Goal: Book appointment/travel/reservation

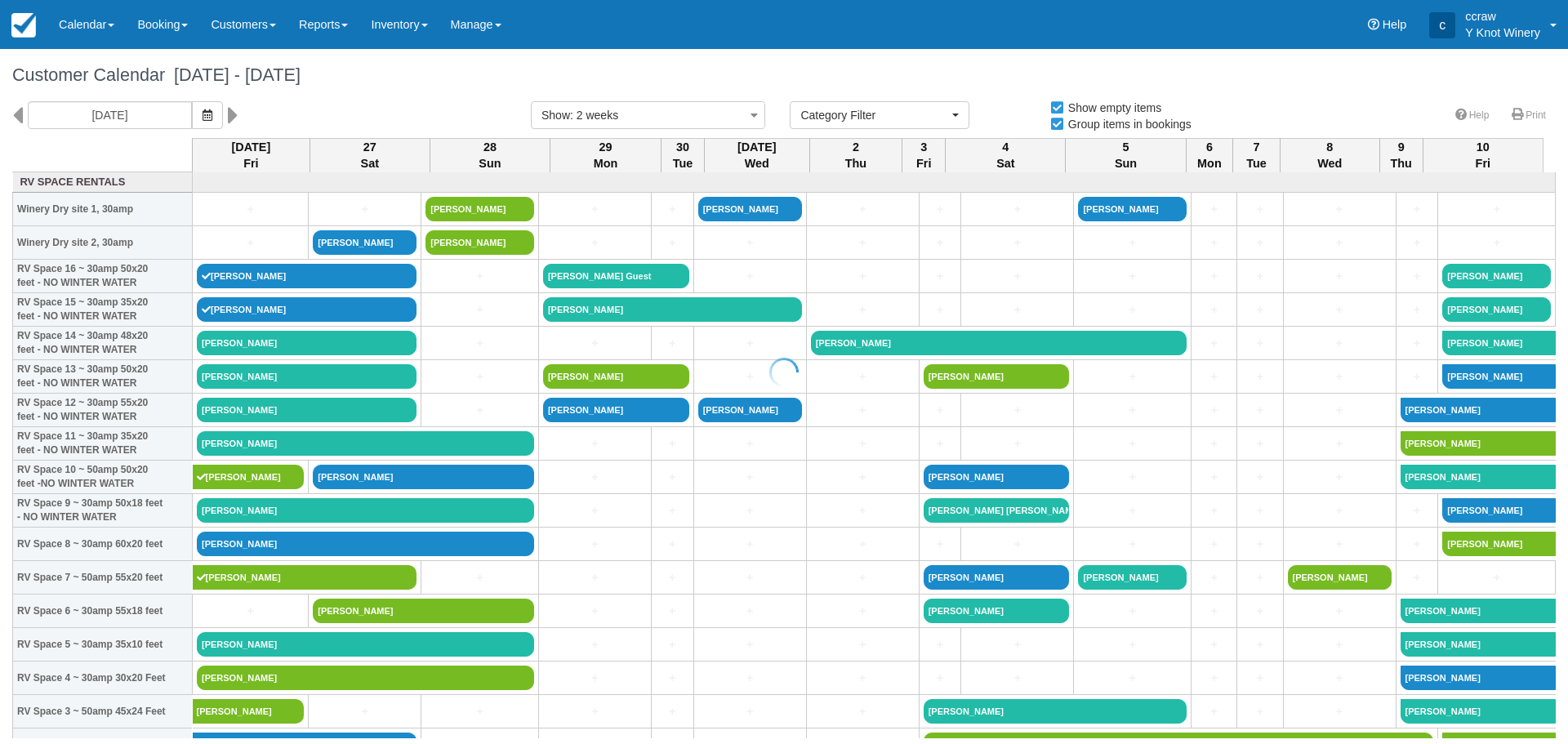
select select
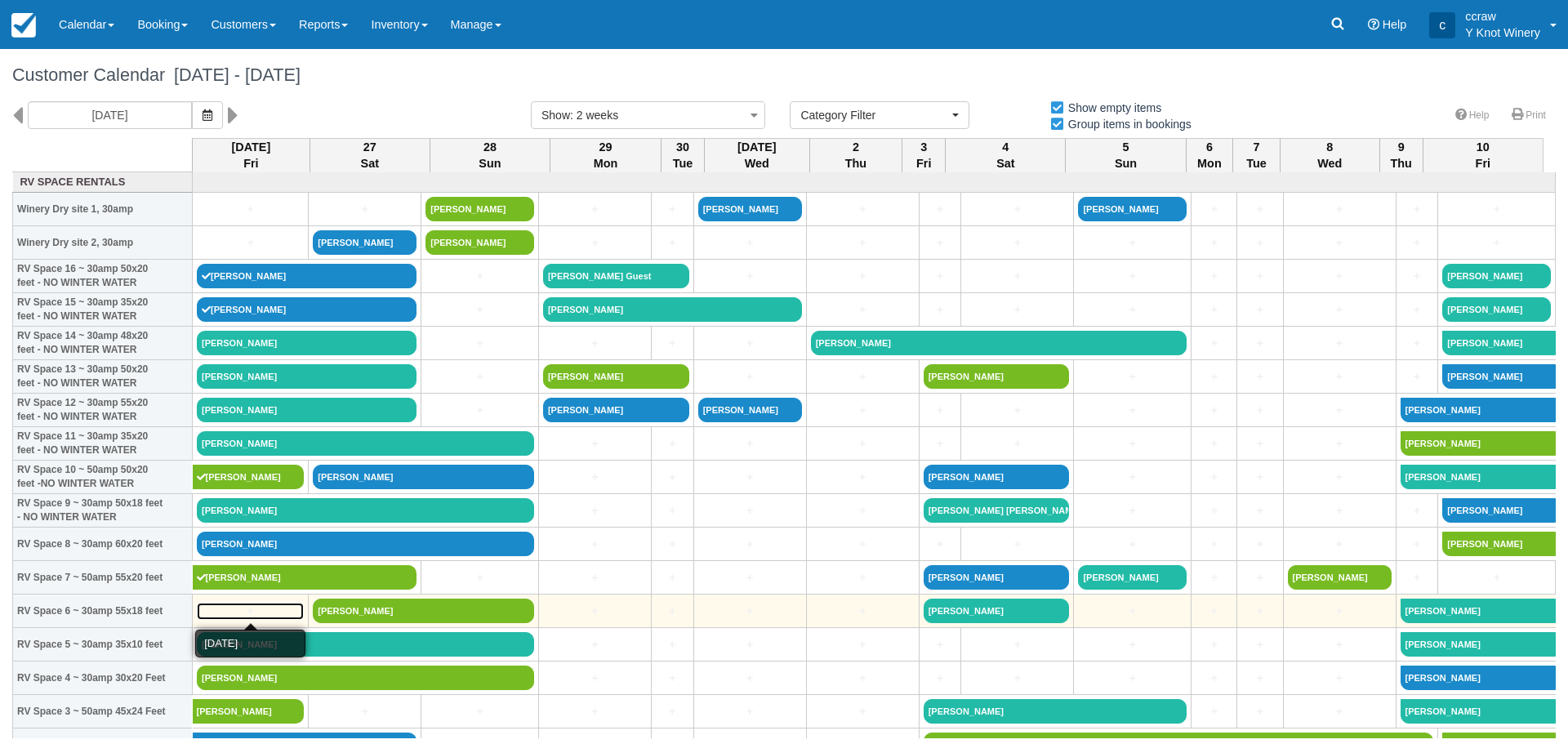
click at [250, 607] on link "+" at bounding box center [249, 611] width 107 height 17
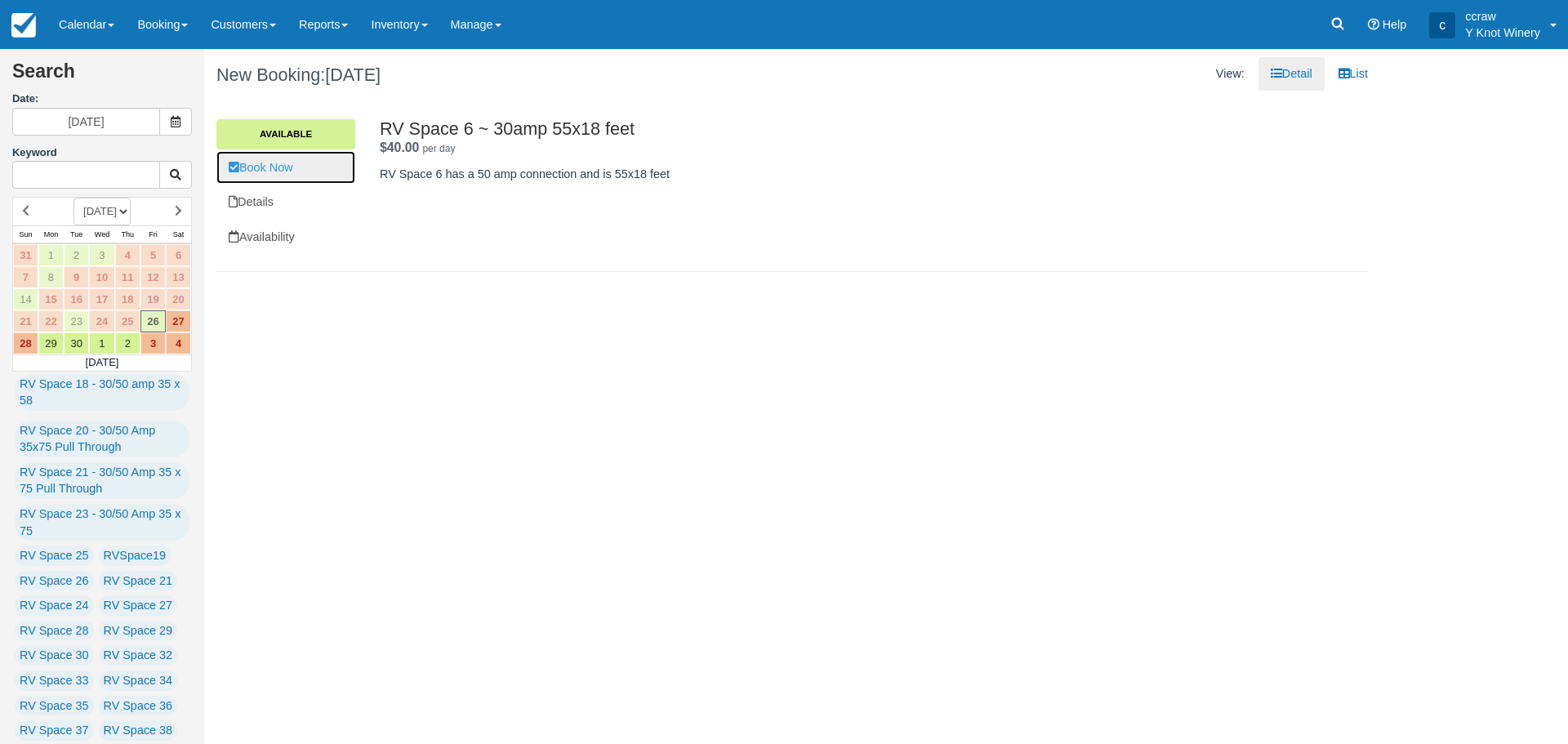
click at [256, 167] on link "Book Now" at bounding box center [286, 167] width 139 height 34
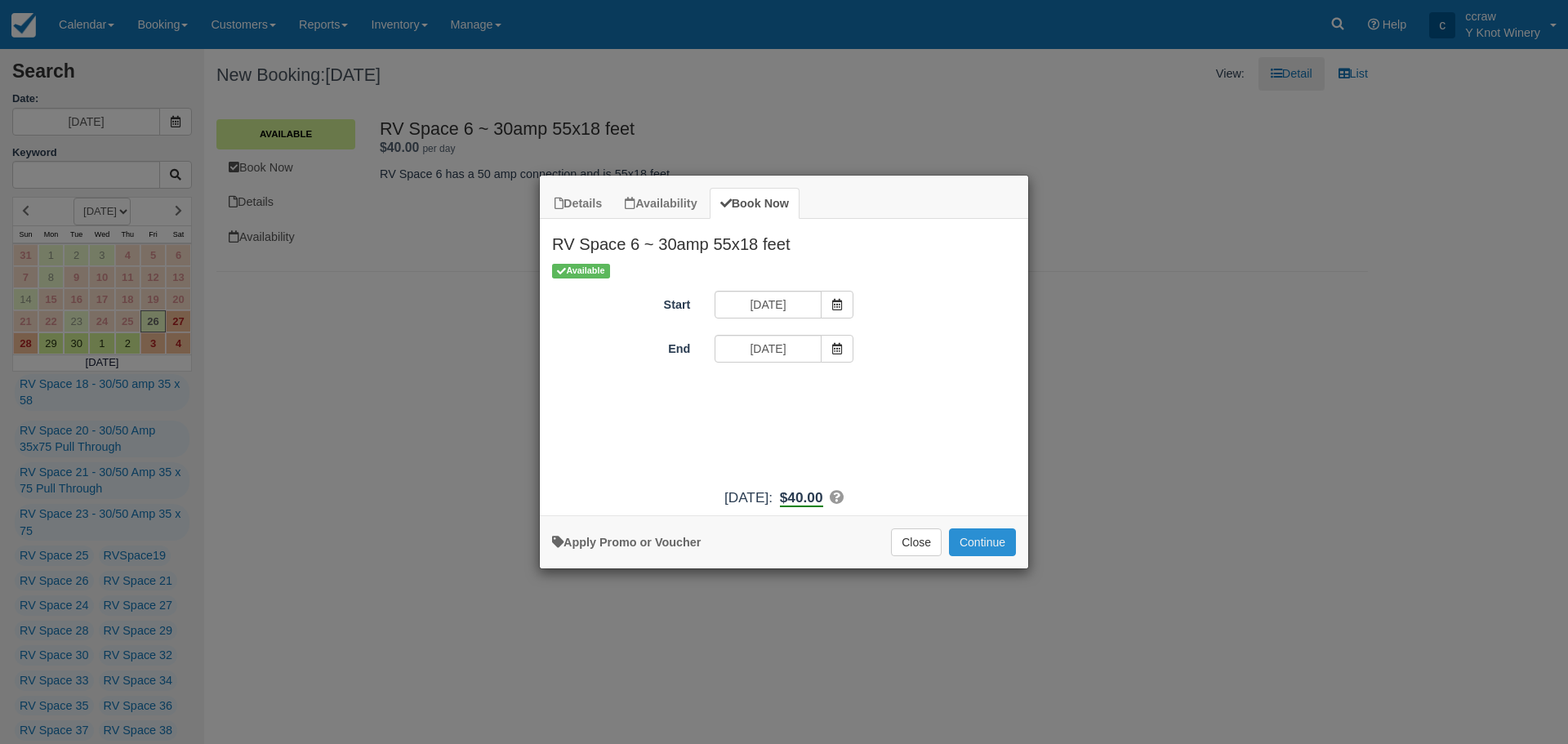
click at [972, 547] on button "Continue" at bounding box center [982, 542] width 67 height 27
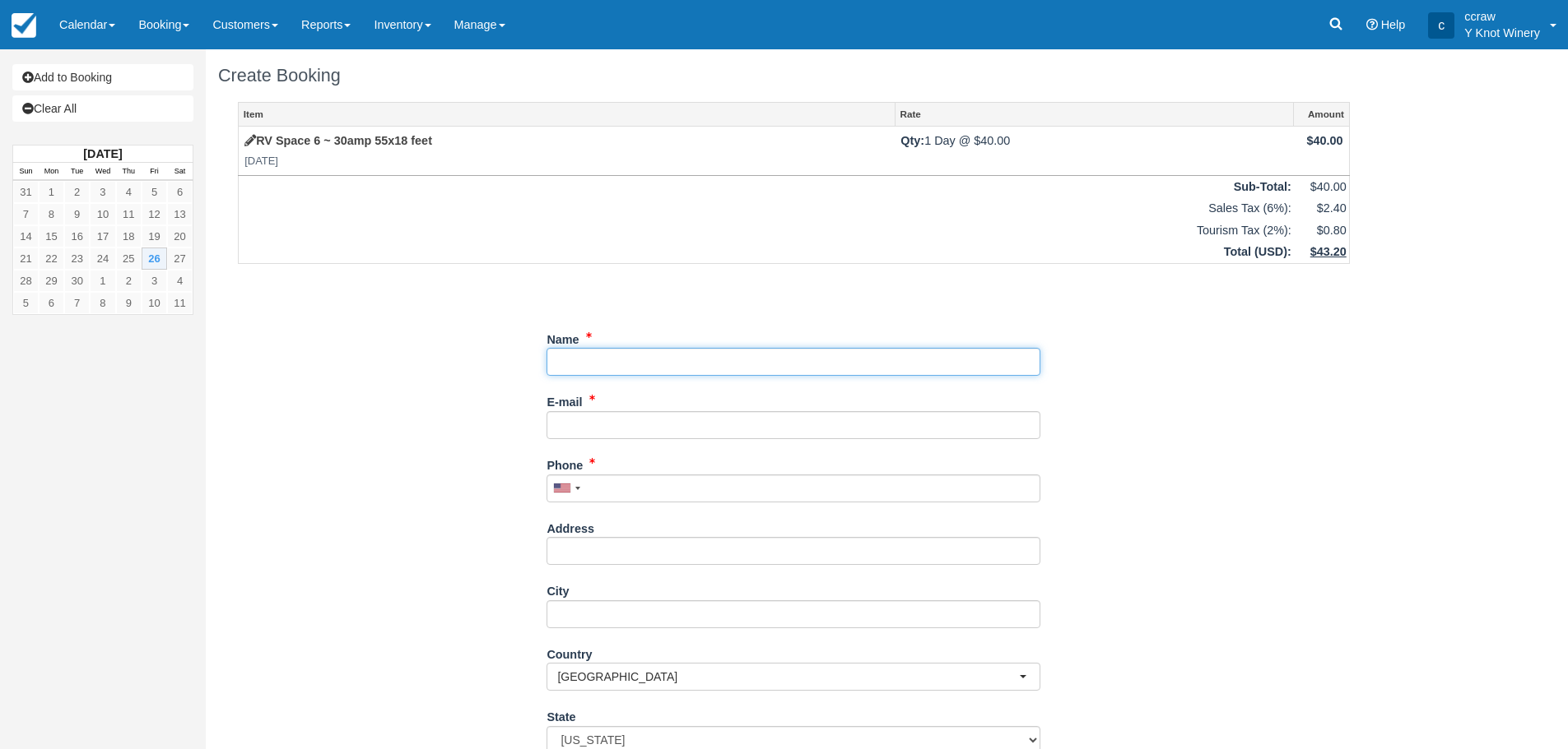
click at [611, 372] on input "Name" at bounding box center [793, 362] width 494 height 28
type input "[PERSON_NAME]"
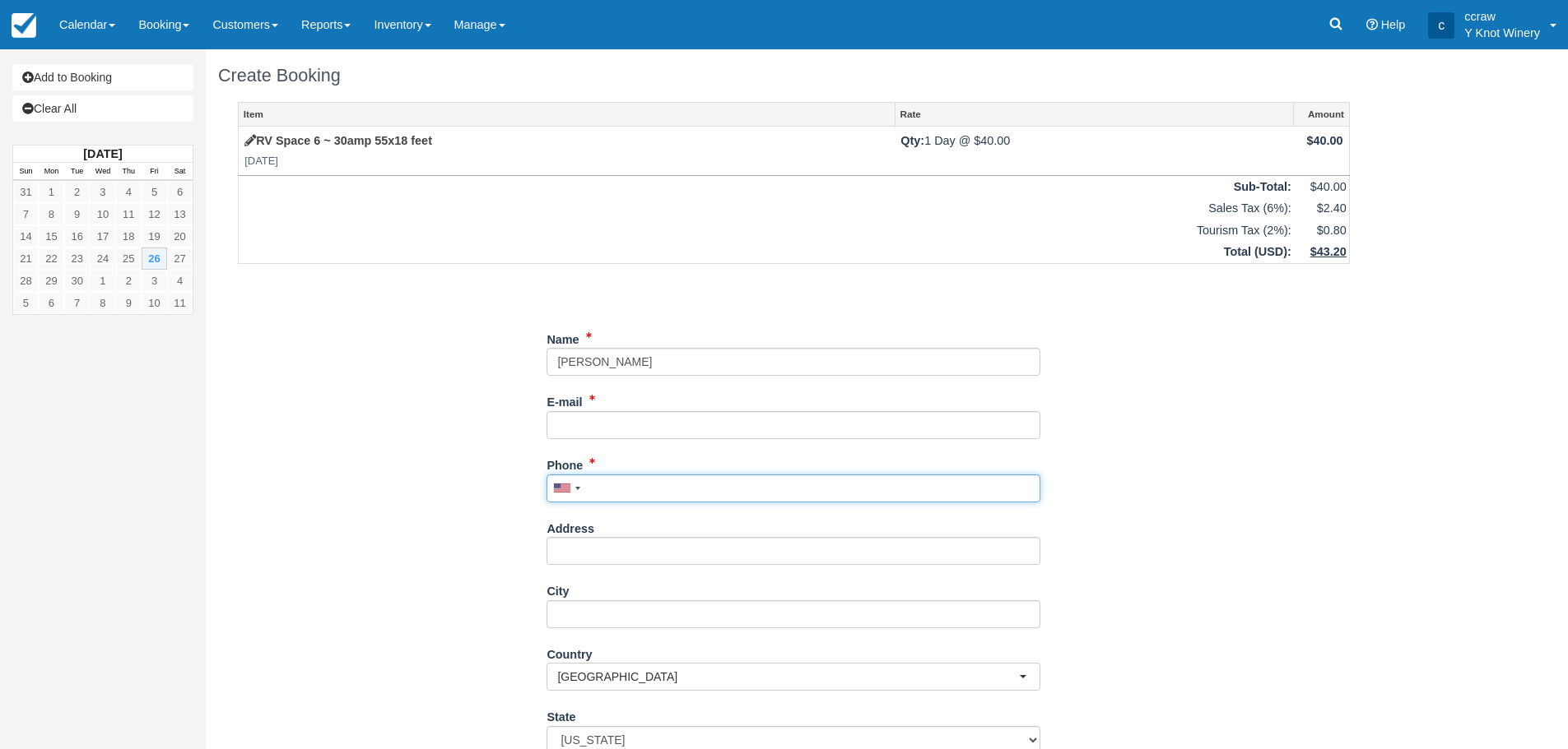
click at [599, 491] on input "Phone" at bounding box center [793, 489] width 494 height 28
type input "[PHONE_NUMBER]"
click at [615, 431] on input "E-mail" at bounding box center [793, 425] width 494 height 28
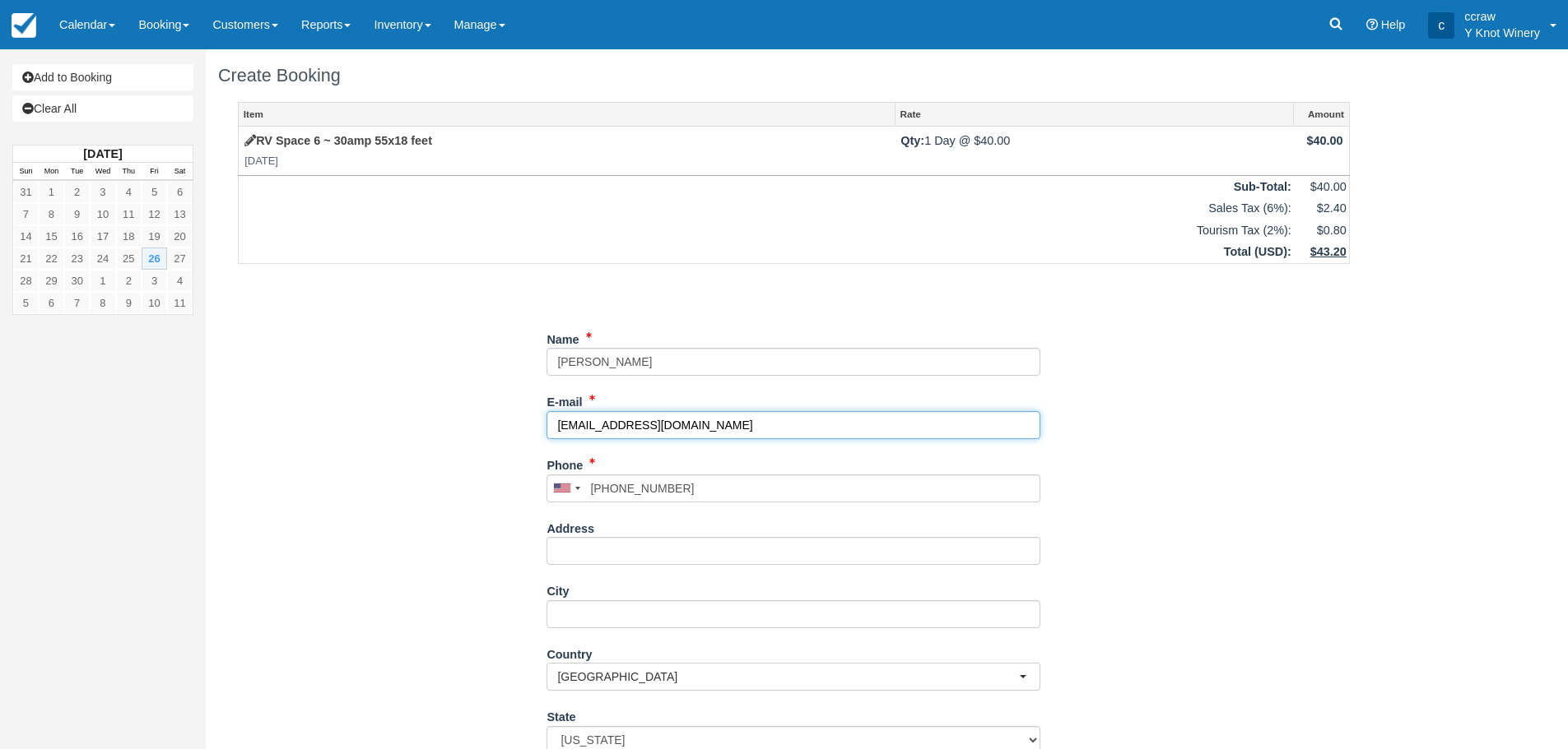
scroll to position [200, 0]
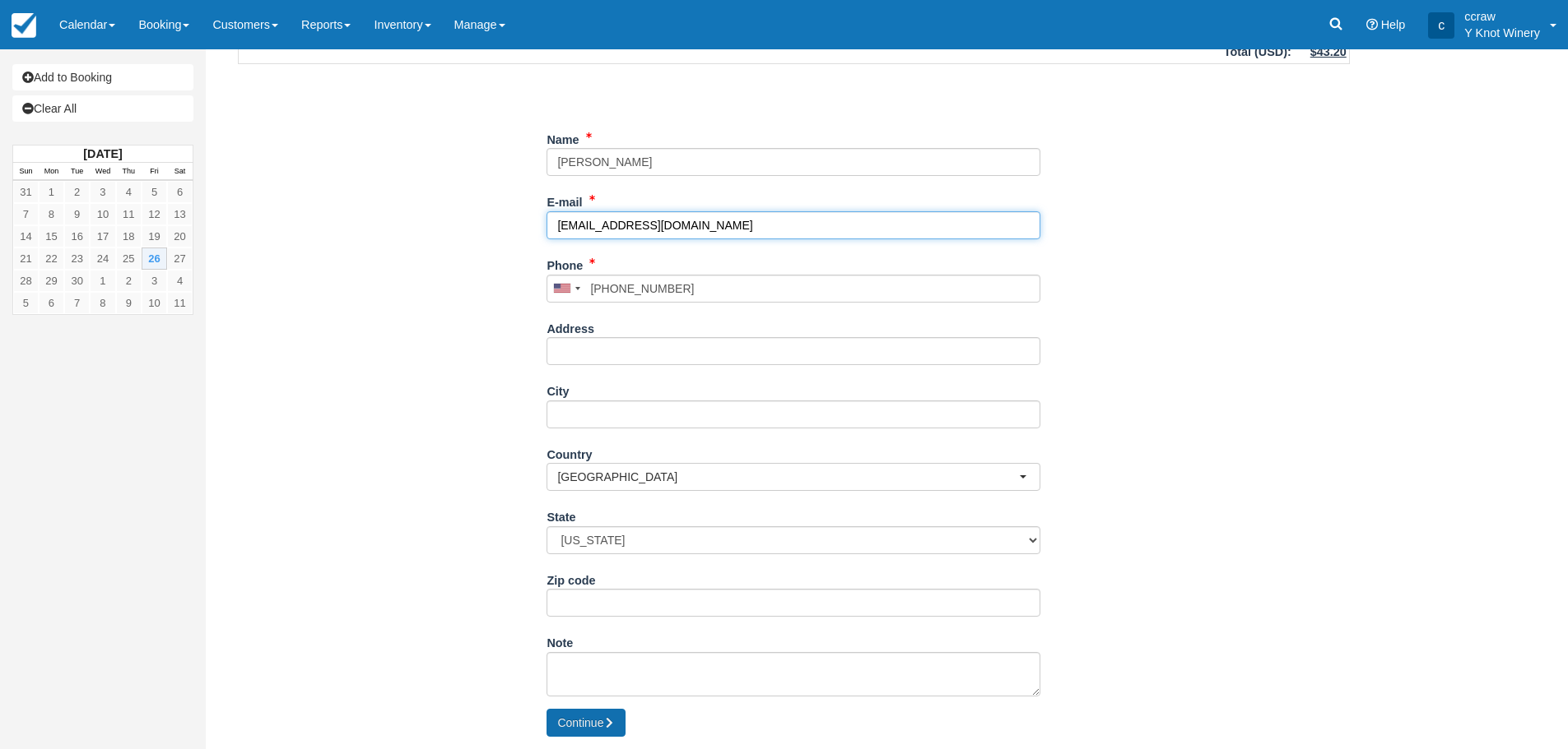
type input "[EMAIL_ADDRESS][DOMAIN_NAME]"
click at [563, 723] on button "Continue" at bounding box center [586, 722] width 79 height 28
type input "+17195026381"
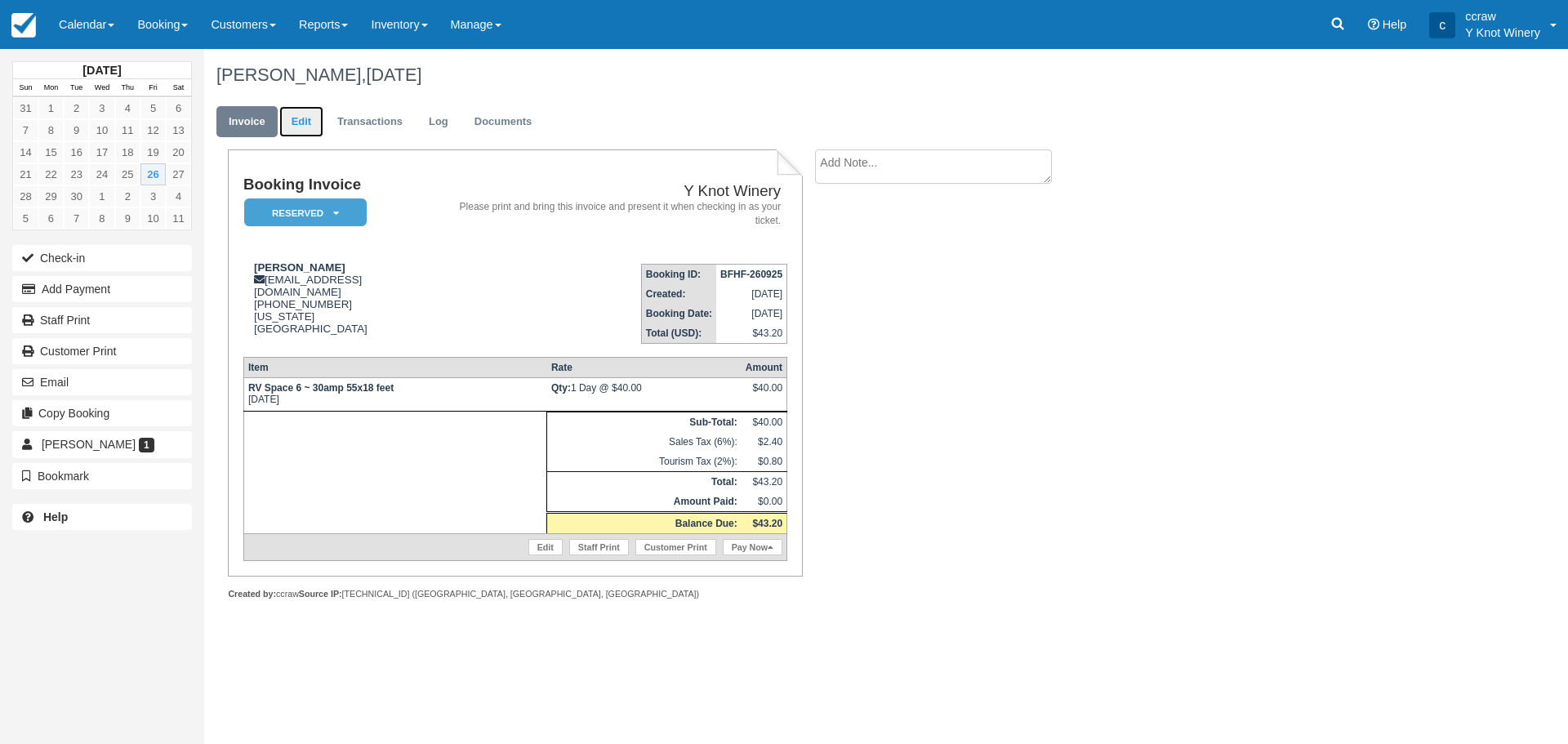
click at [295, 122] on link "Edit" at bounding box center [302, 122] width 44 height 32
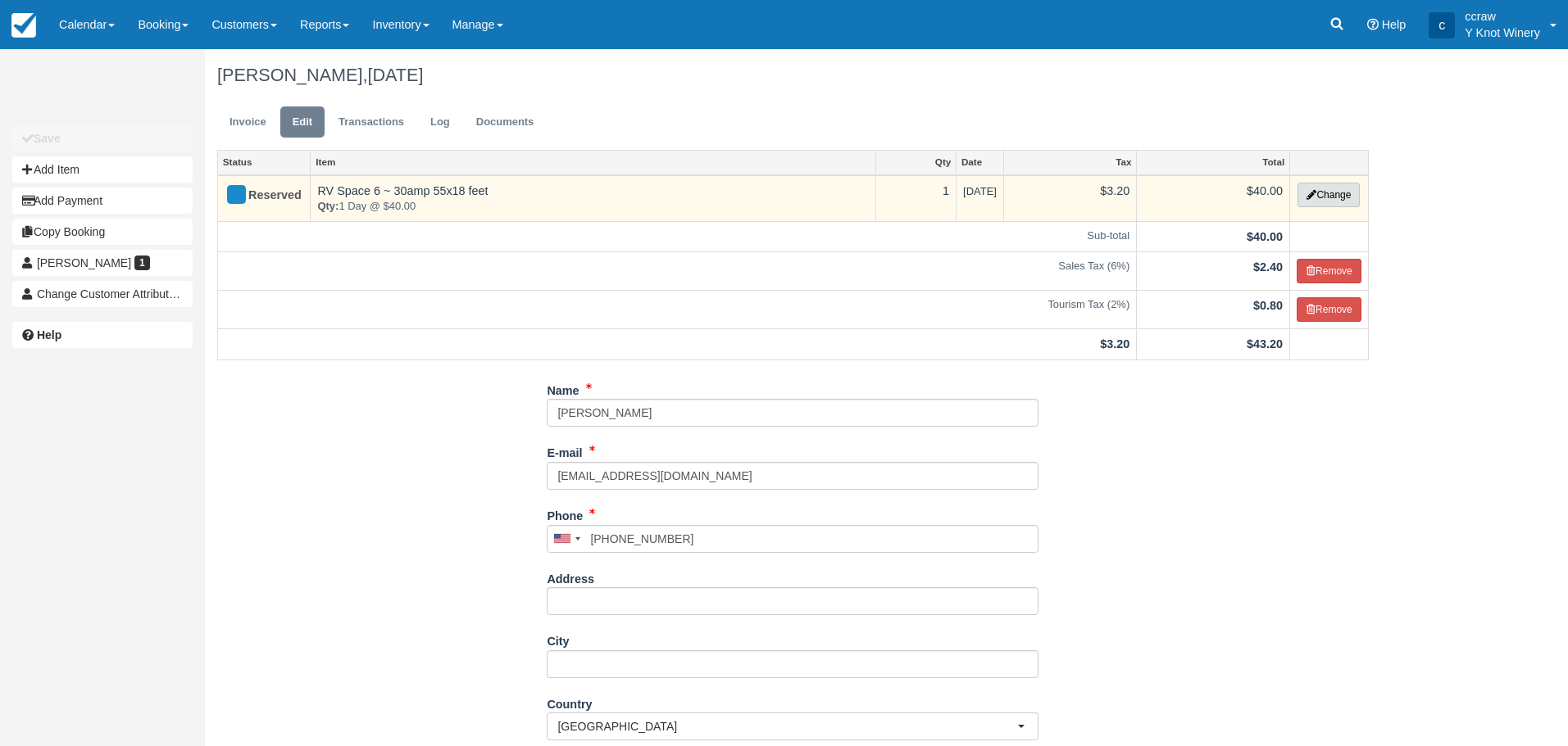
click at [1328, 197] on button "Change" at bounding box center [1329, 194] width 62 height 25
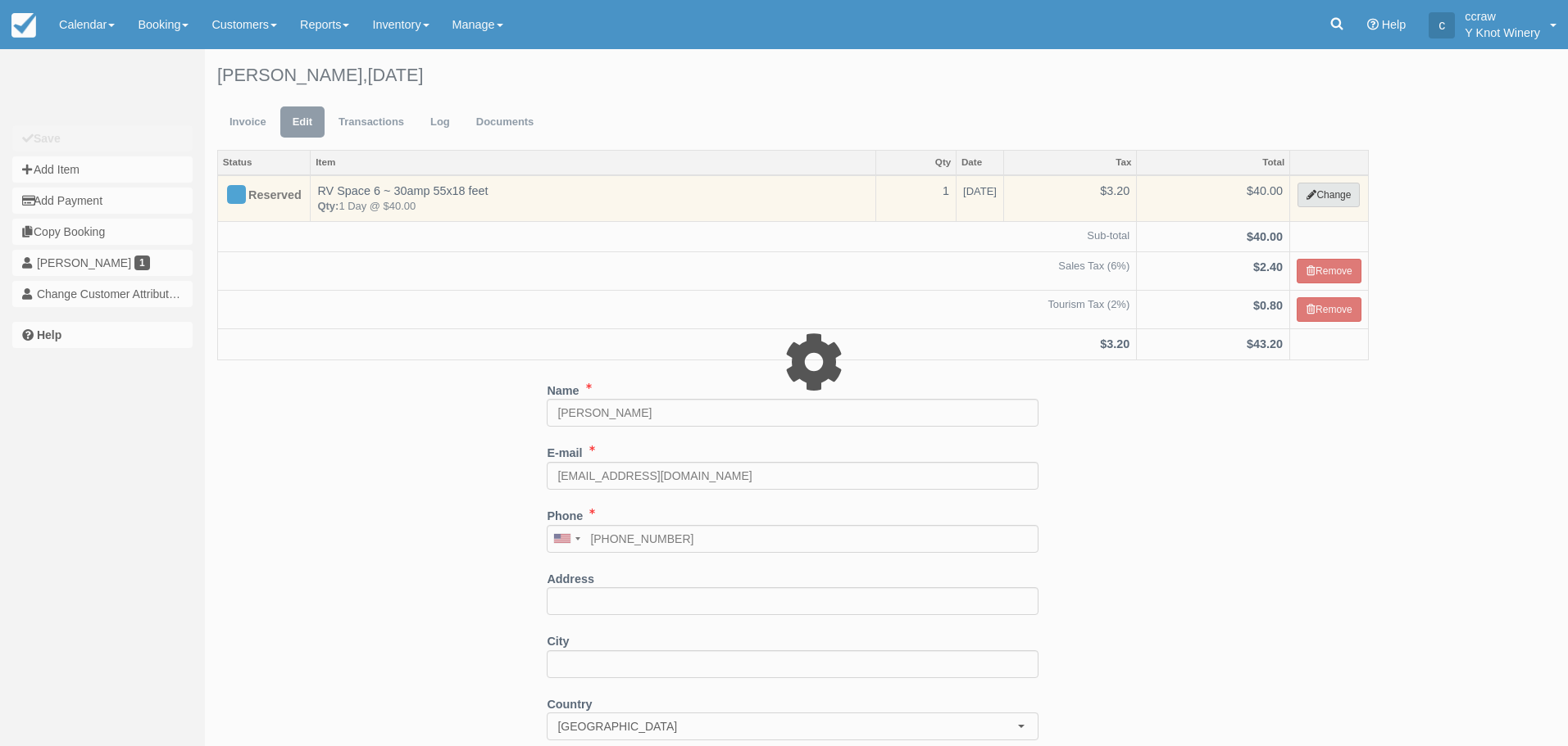
select select "3"
type input "40.00"
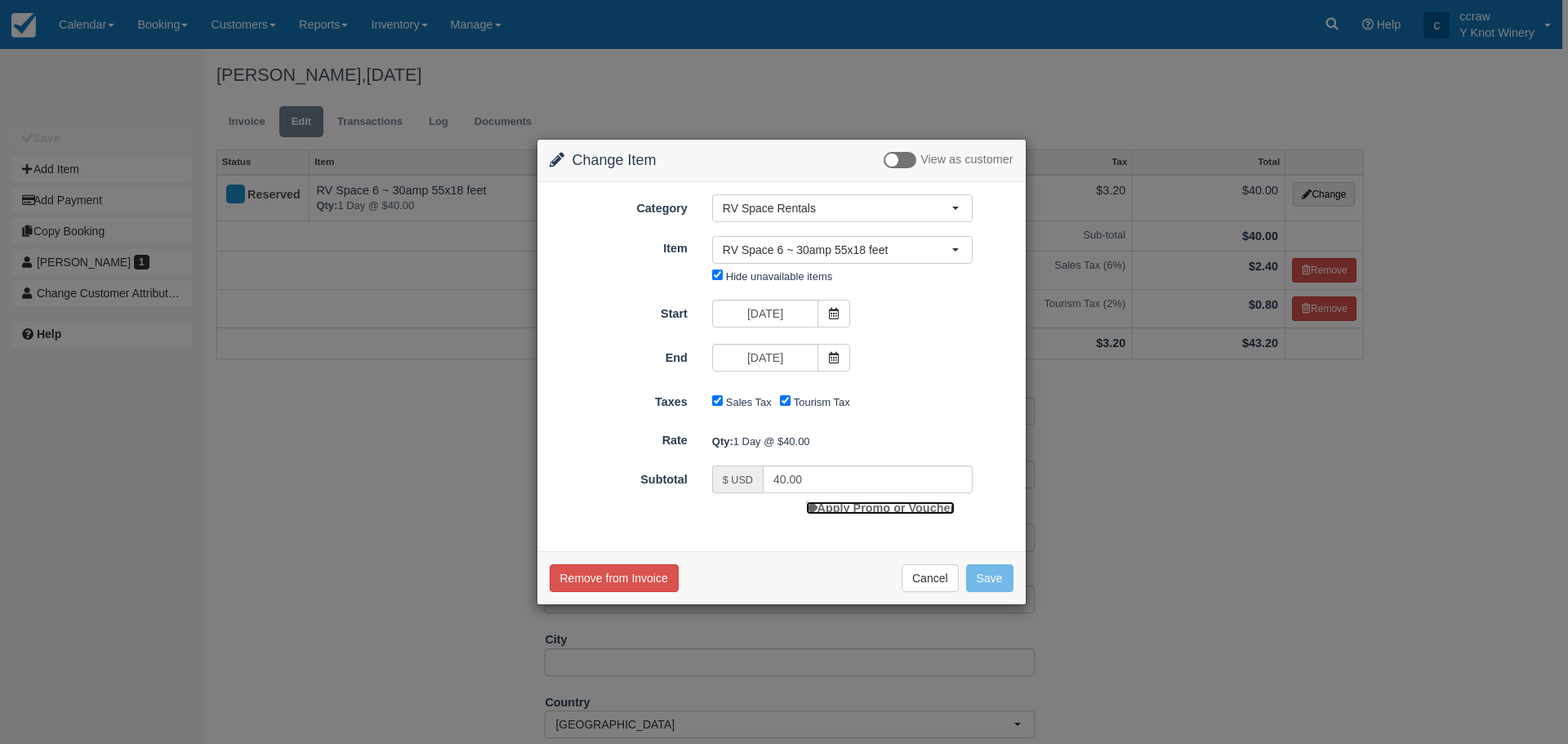
click at [866, 504] on link "Apply Promo or Voucher" at bounding box center [880, 508] width 149 height 13
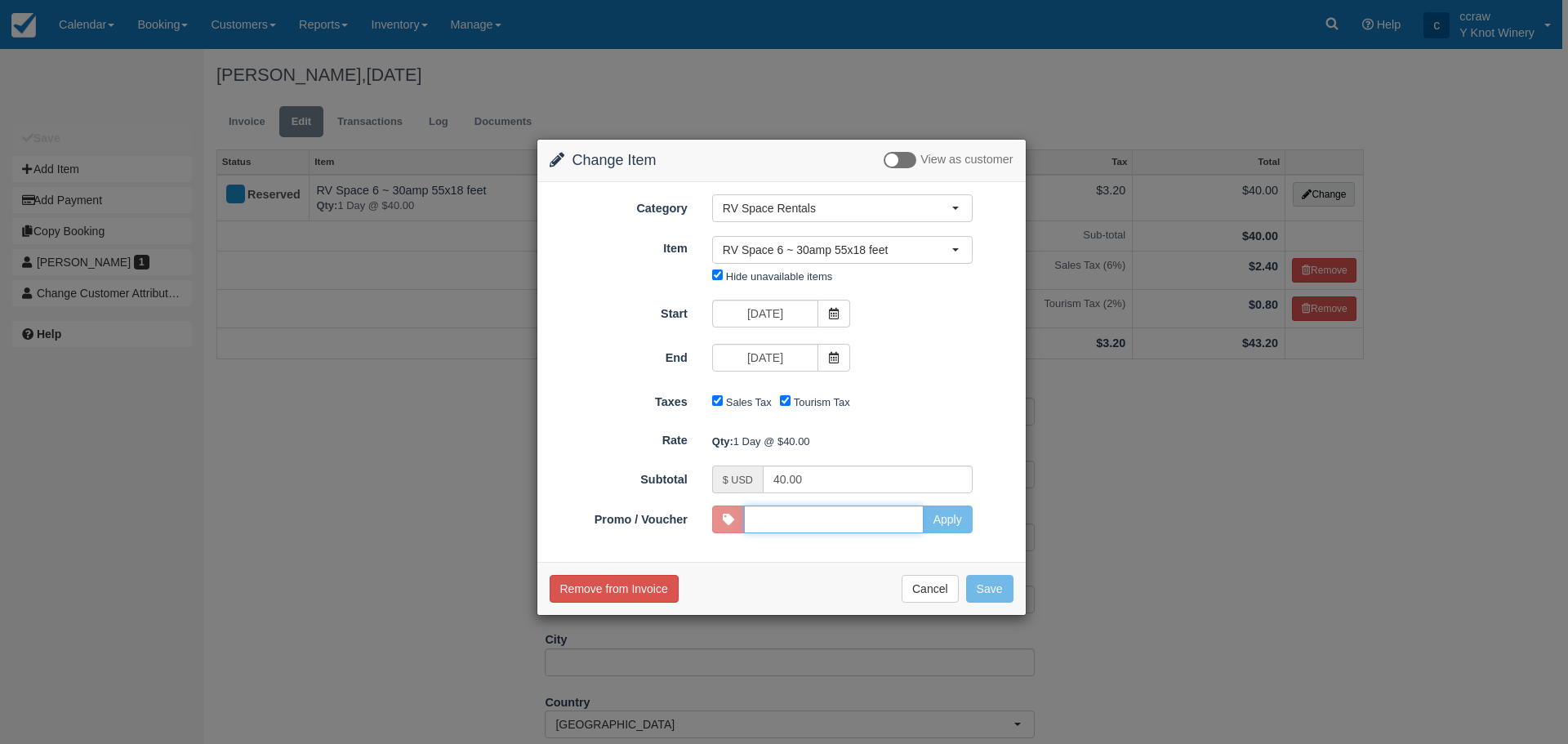
click at [904, 525] on input "Promo / Voucher" at bounding box center [833, 519] width 180 height 27
type input "HHOST"
click at [939, 513] on button "Apply" at bounding box center [948, 519] width 50 height 27
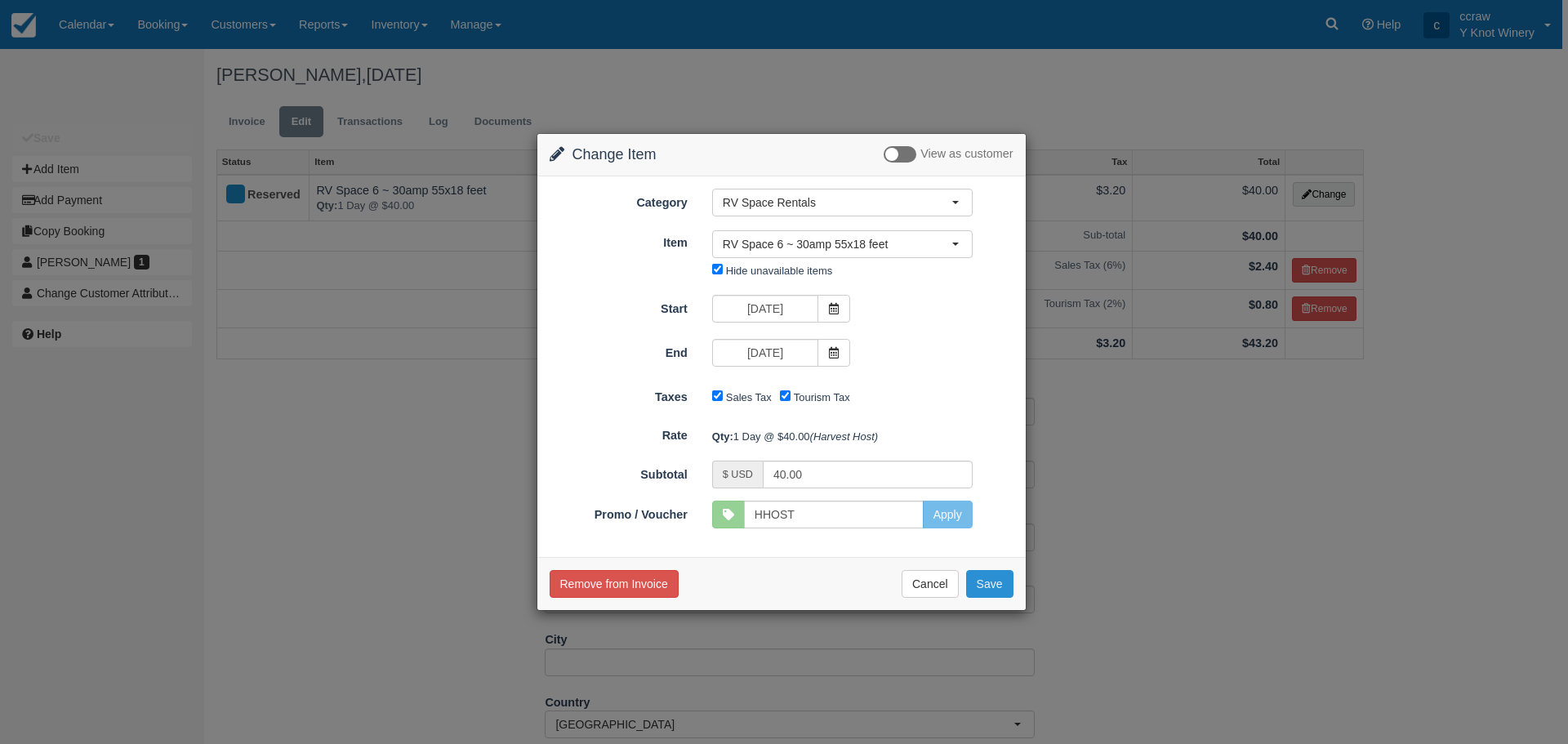
click at [995, 581] on button "Save" at bounding box center [990, 584] width 48 height 27
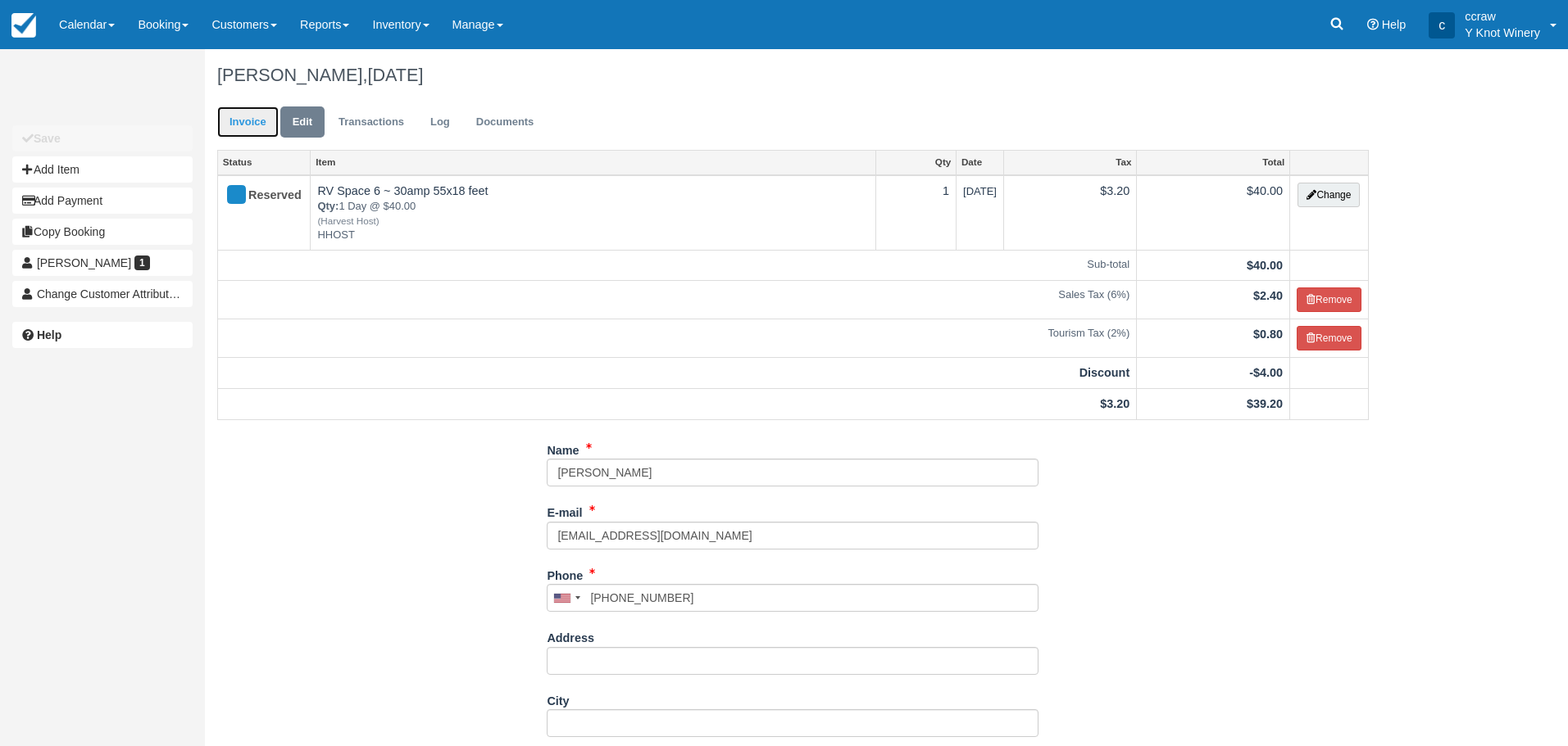
click at [235, 127] on link "Invoice" at bounding box center [248, 122] width 61 height 32
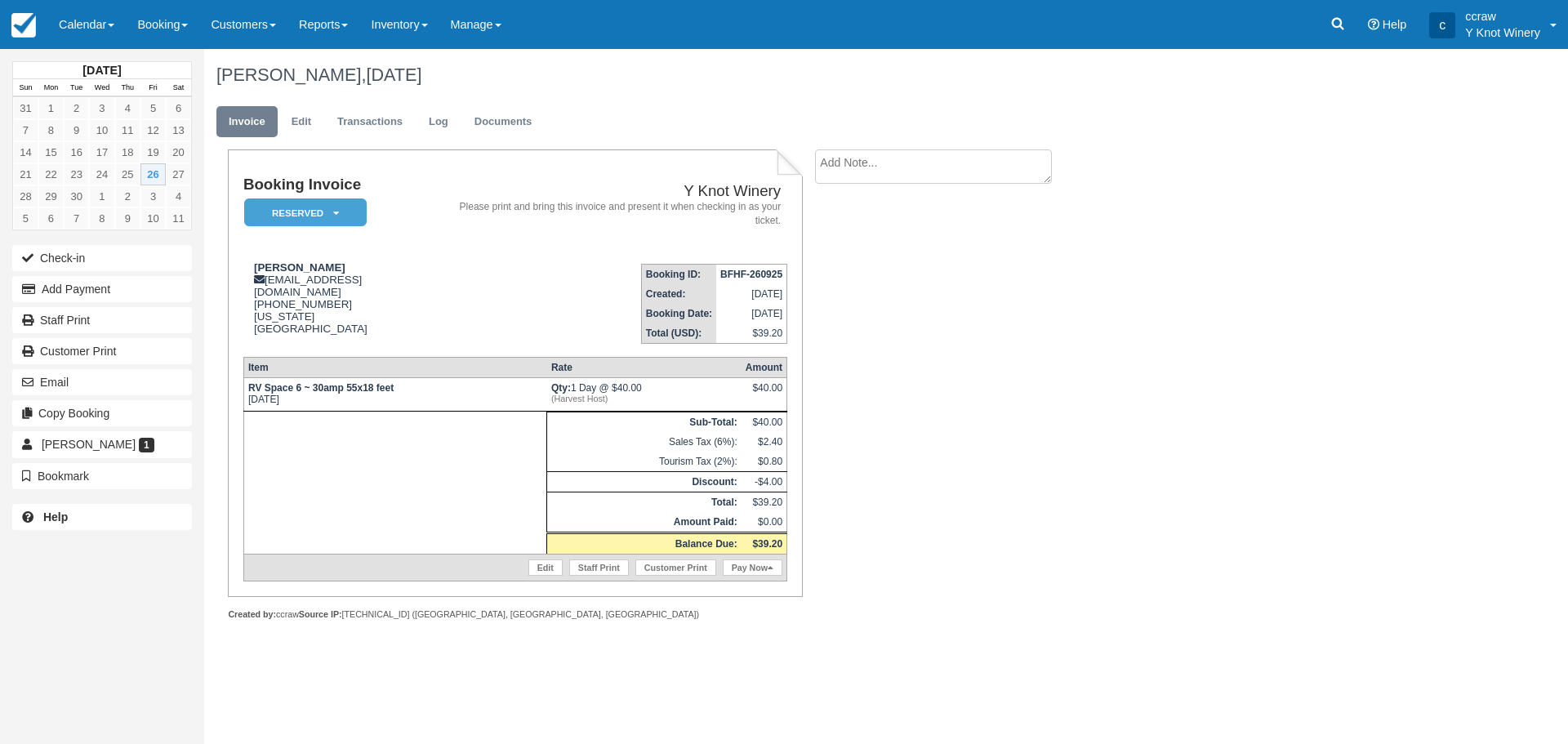
click at [842, 175] on textarea at bounding box center [933, 167] width 237 height 35
type textarea "Harvest Host discount 1004 CJC"
click at [856, 253] on button "Create" at bounding box center [852, 260] width 73 height 27
click at [885, 207] on link "Edit" at bounding box center [874, 209] width 28 height 12
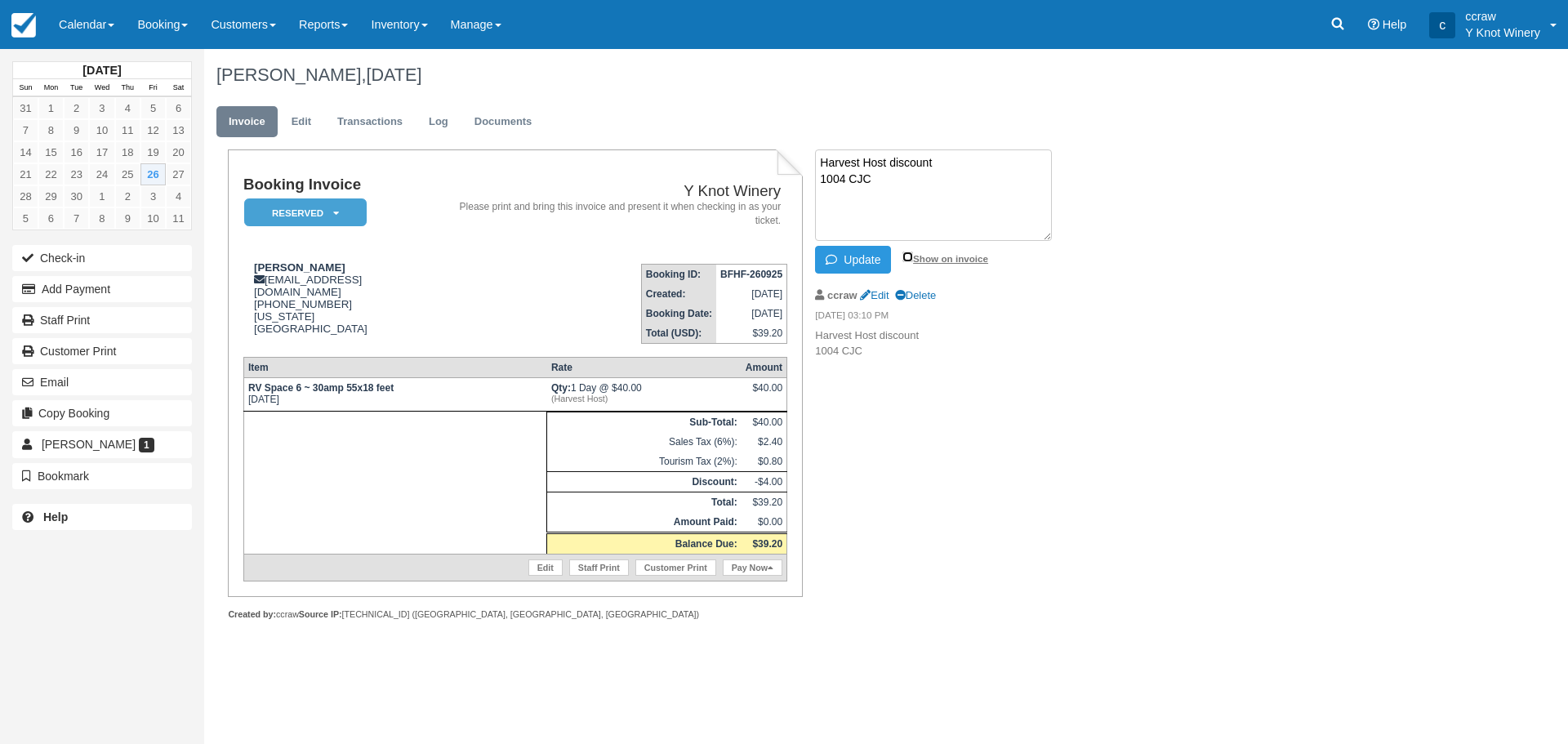
click at [911, 261] on input "Show on invoice" at bounding box center [908, 257] width 11 height 11
checkbox input "true"
click at [874, 265] on button "Update" at bounding box center [853, 260] width 76 height 27
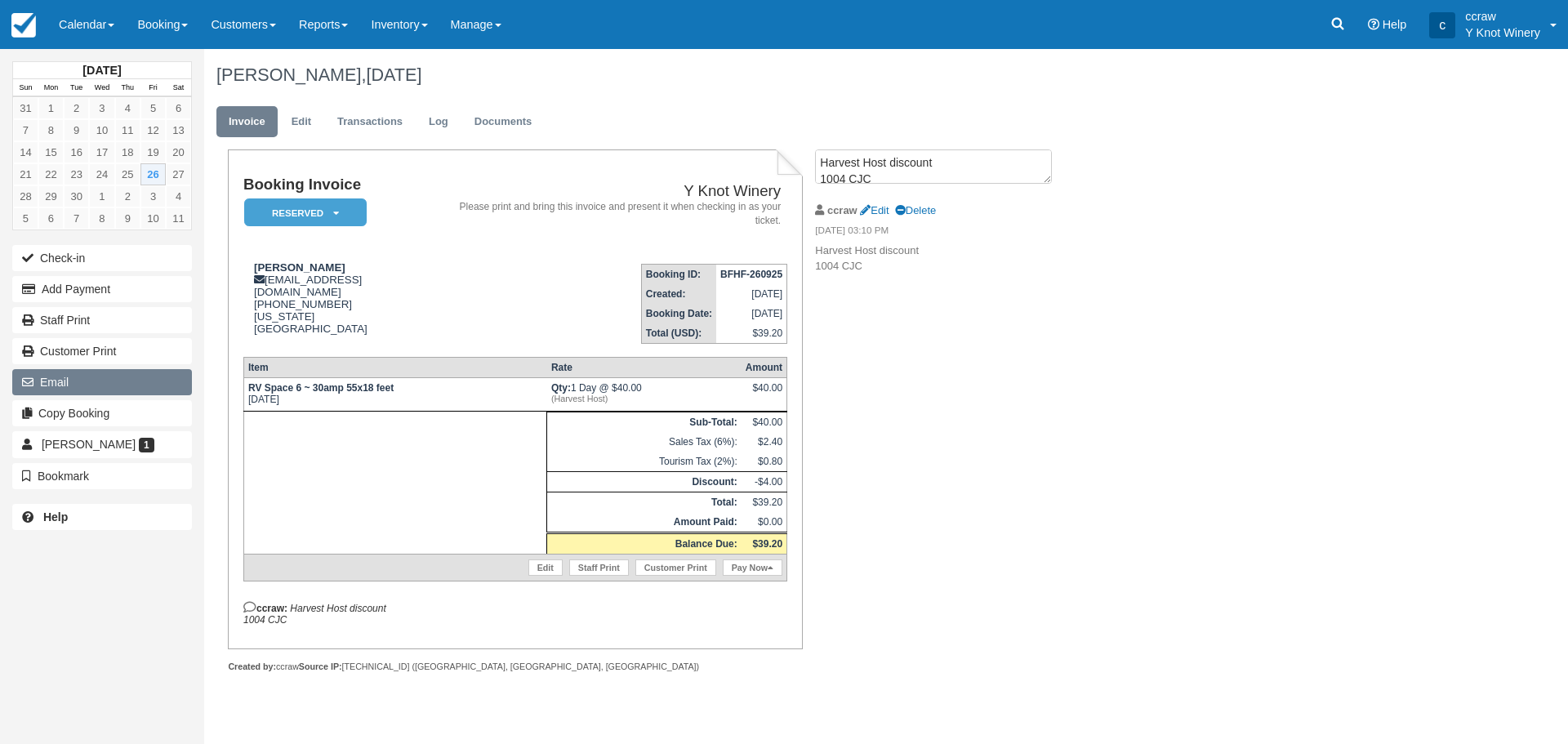
click at [107, 383] on button "Email" at bounding box center [101, 382] width 180 height 27
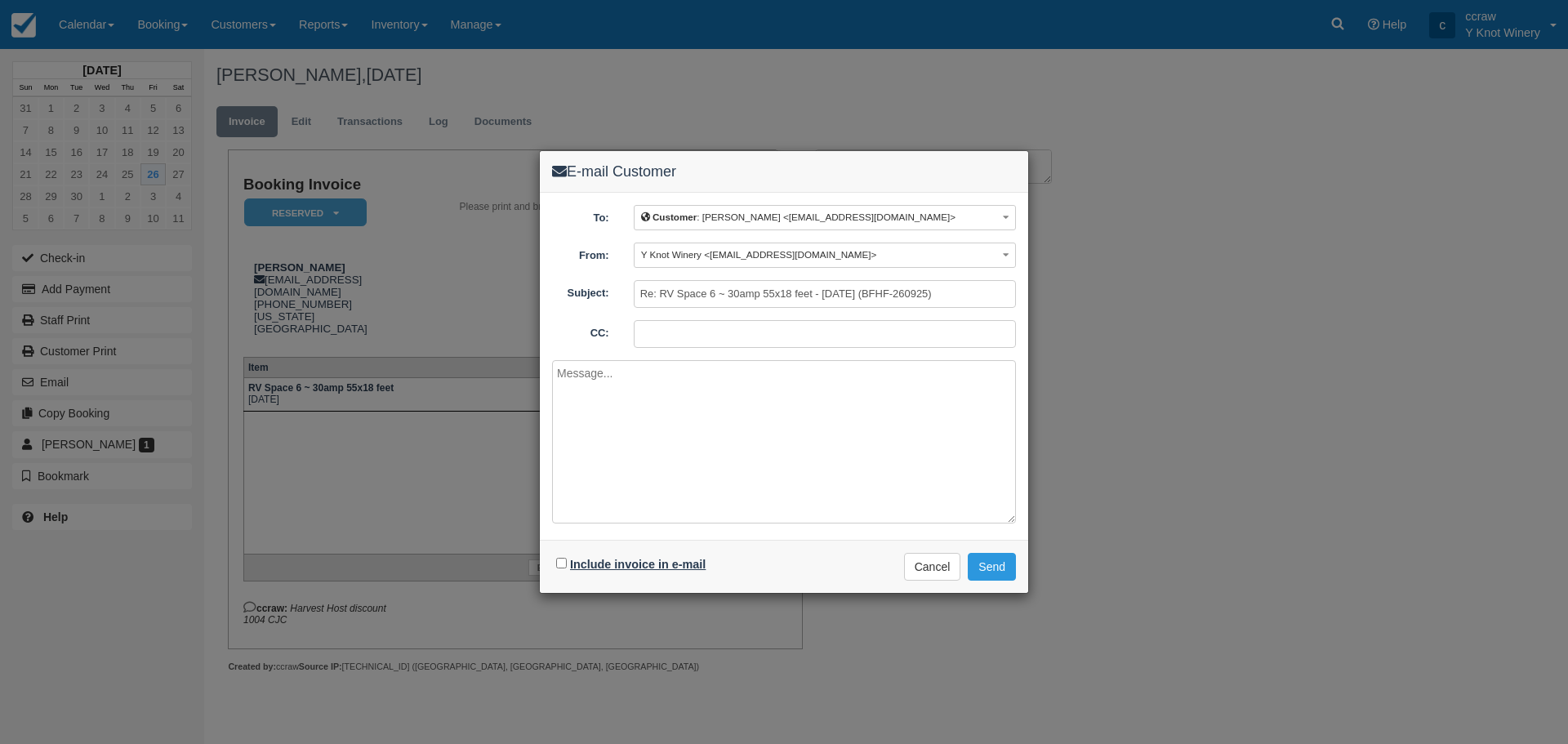
click at [583, 563] on label "Include invoice in e-mail" at bounding box center [638, 564] width 135 height 13
click at [567, 563] on input "Include invoice in e-mail" at bounding box center [562, 563] width 11 height 11
checkbox input "true"
click at [987, 558] on button "Send" at bounding box center [991, 567] width 48 height 27
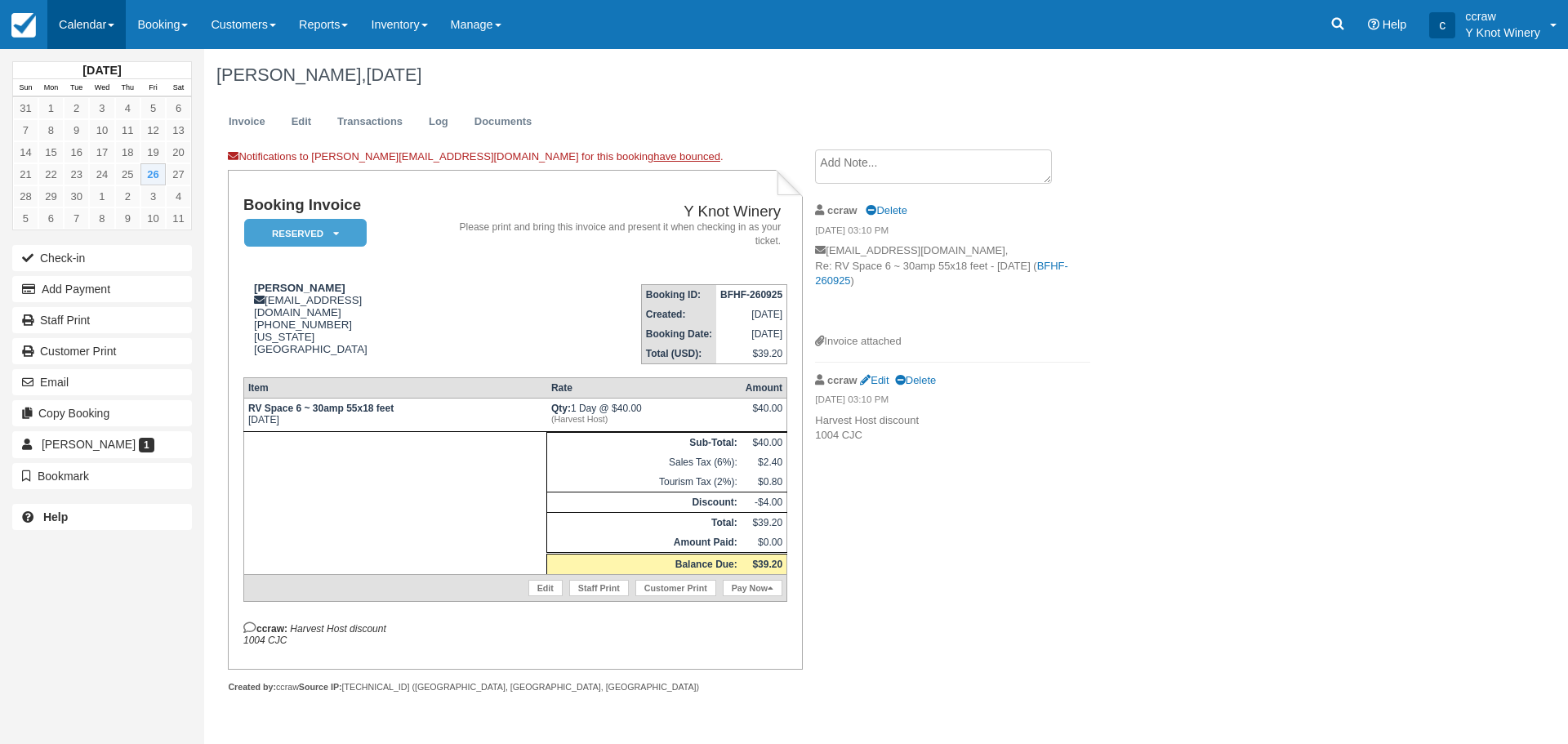
click at [83, 24] on link "Calendar" at bounding box center [87, 25] width 79 height 49
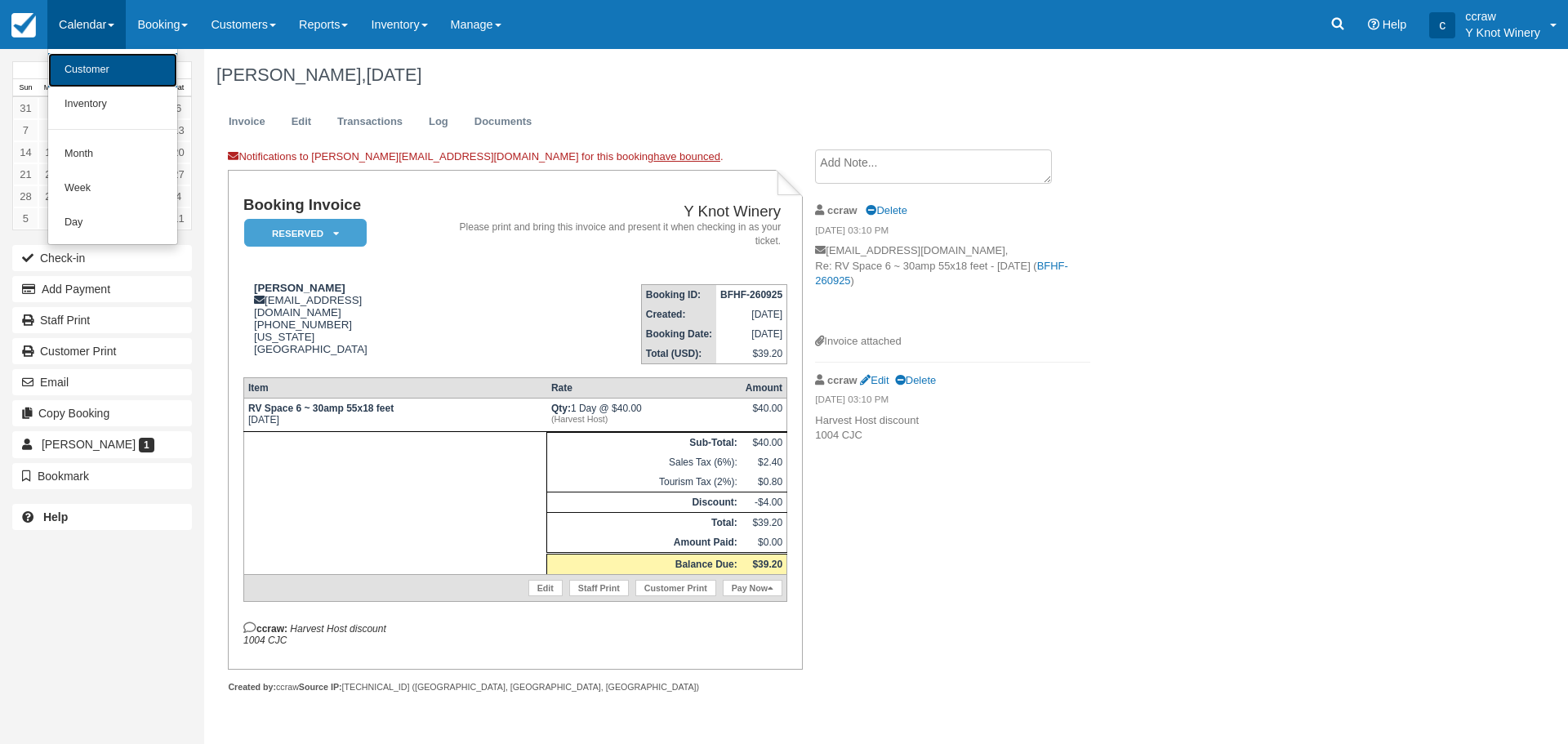
click at [79, 67] on link "Customer" at bounding box center [112, 70] width 129 height 35
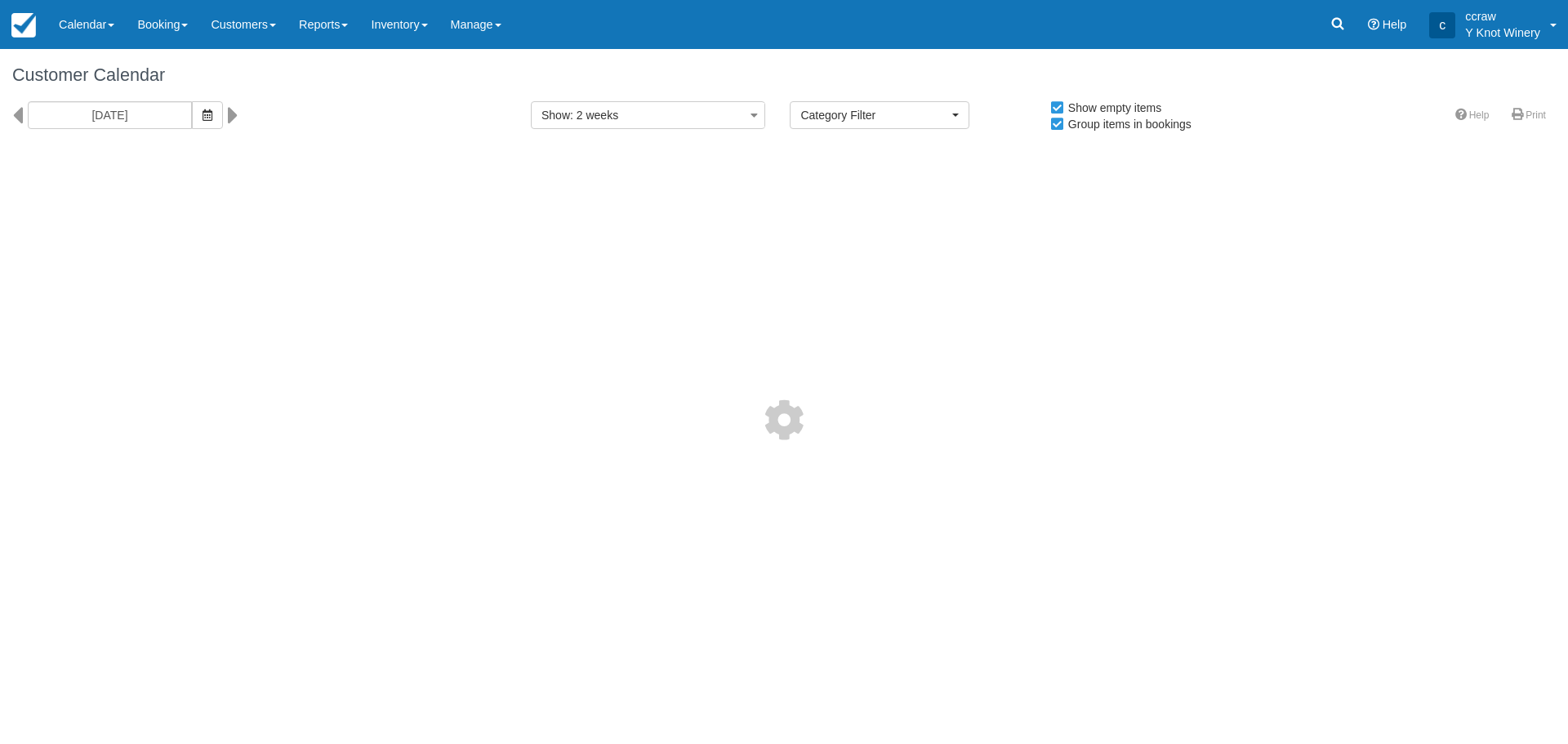
select select
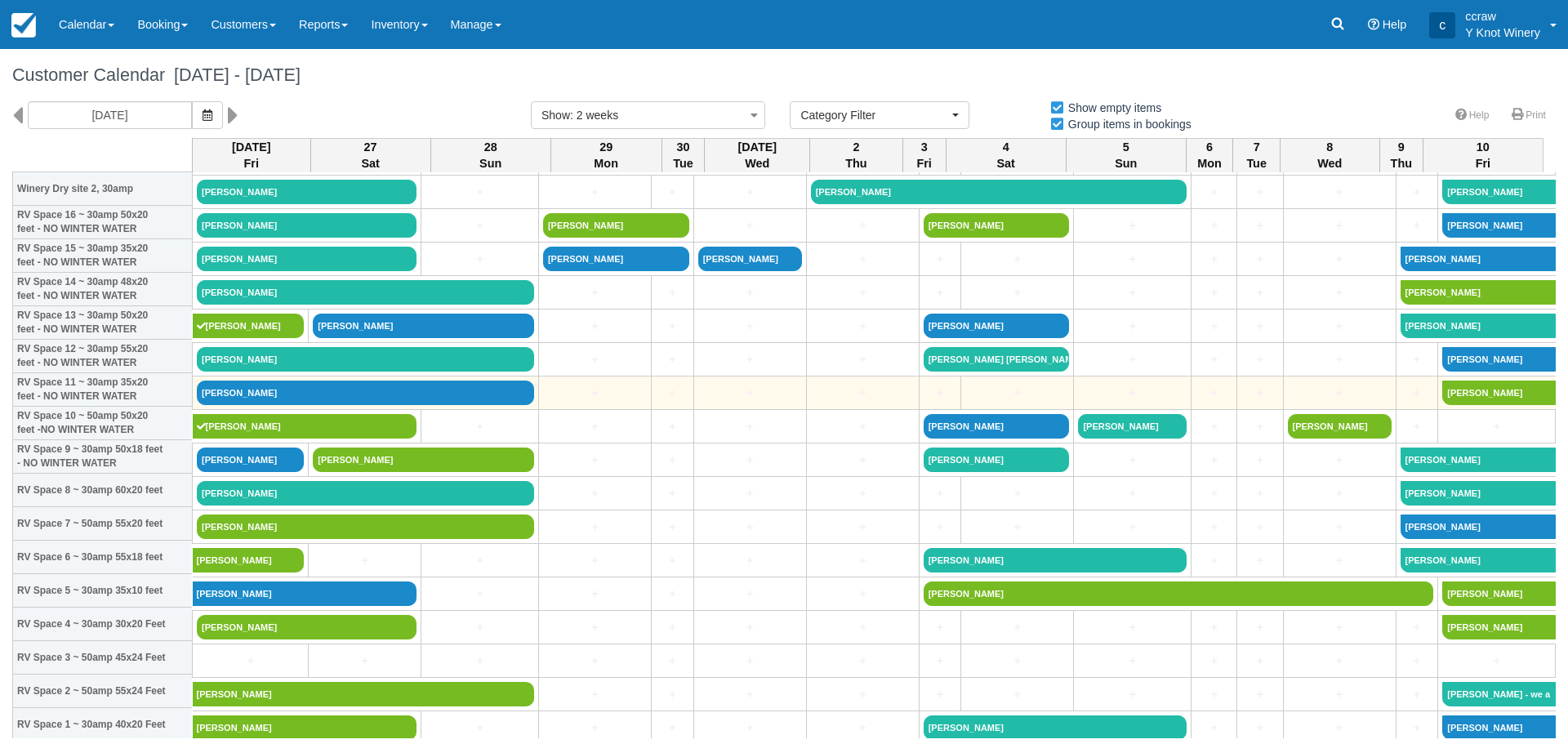
scroll to position [164, 0]
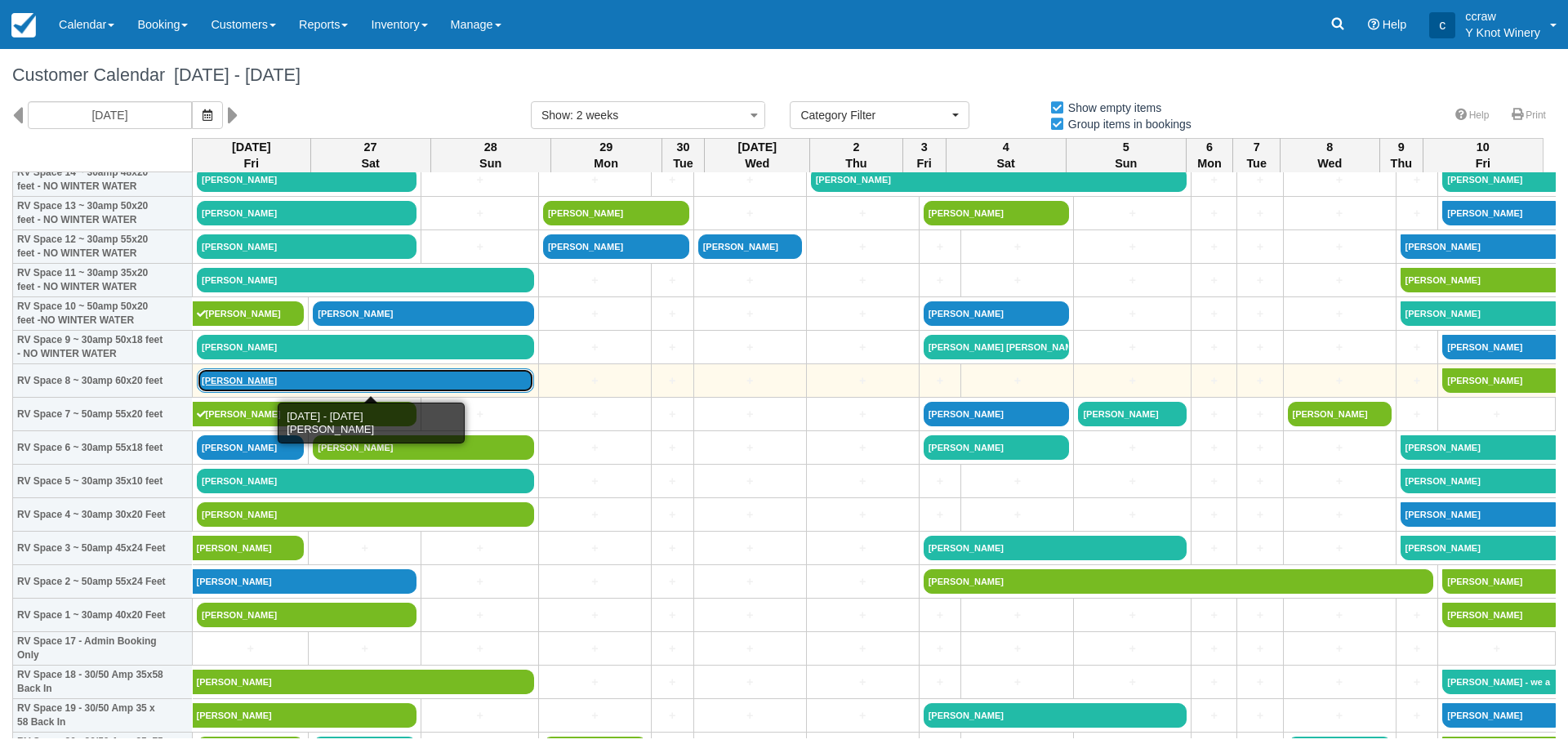
click at [210, 377] on link "[PERSON_NAME]" at bounding box center [365, 380] width 337 height 25
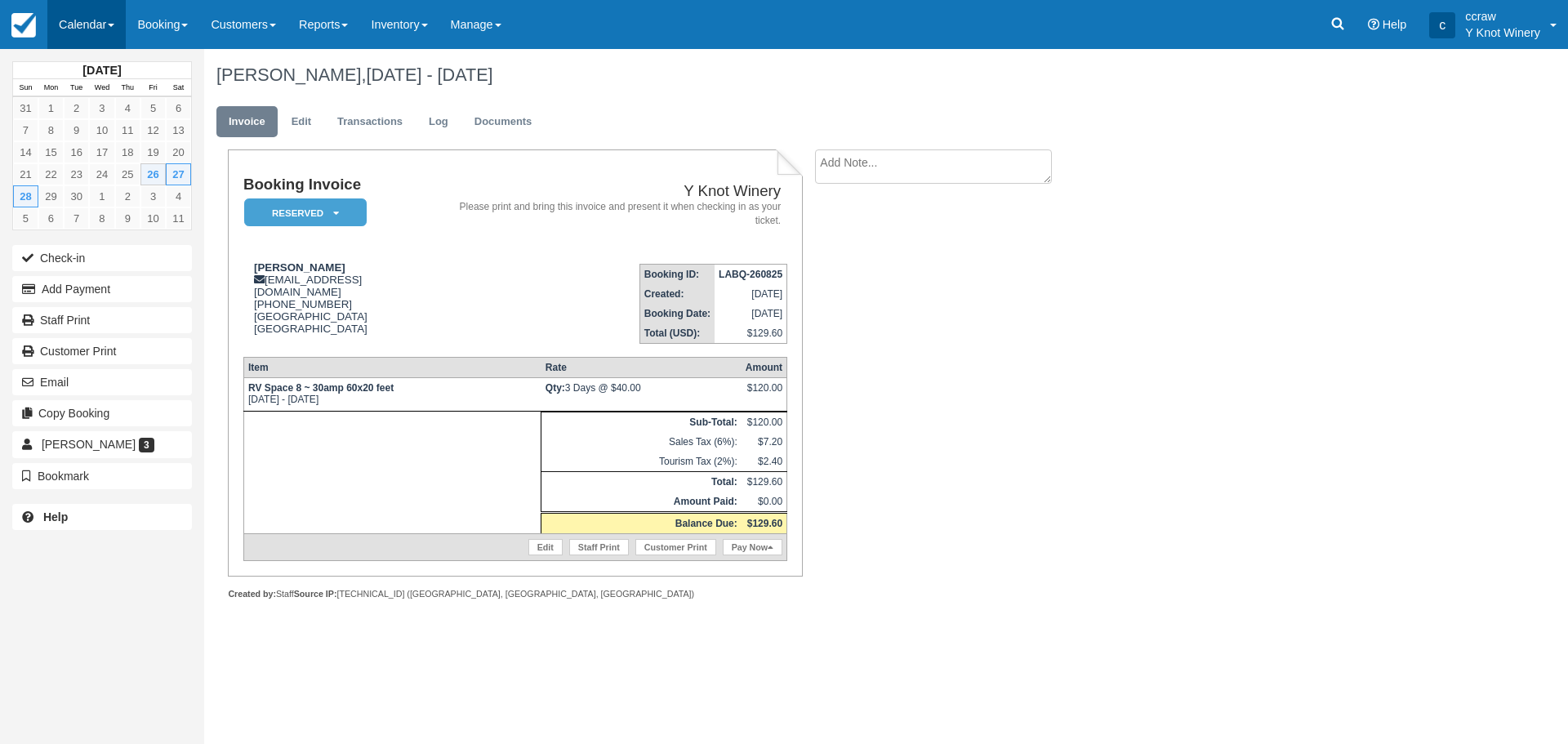
click at [111, 27] on link "Calendar" at bounding box center [87, 25] width 79 height 49
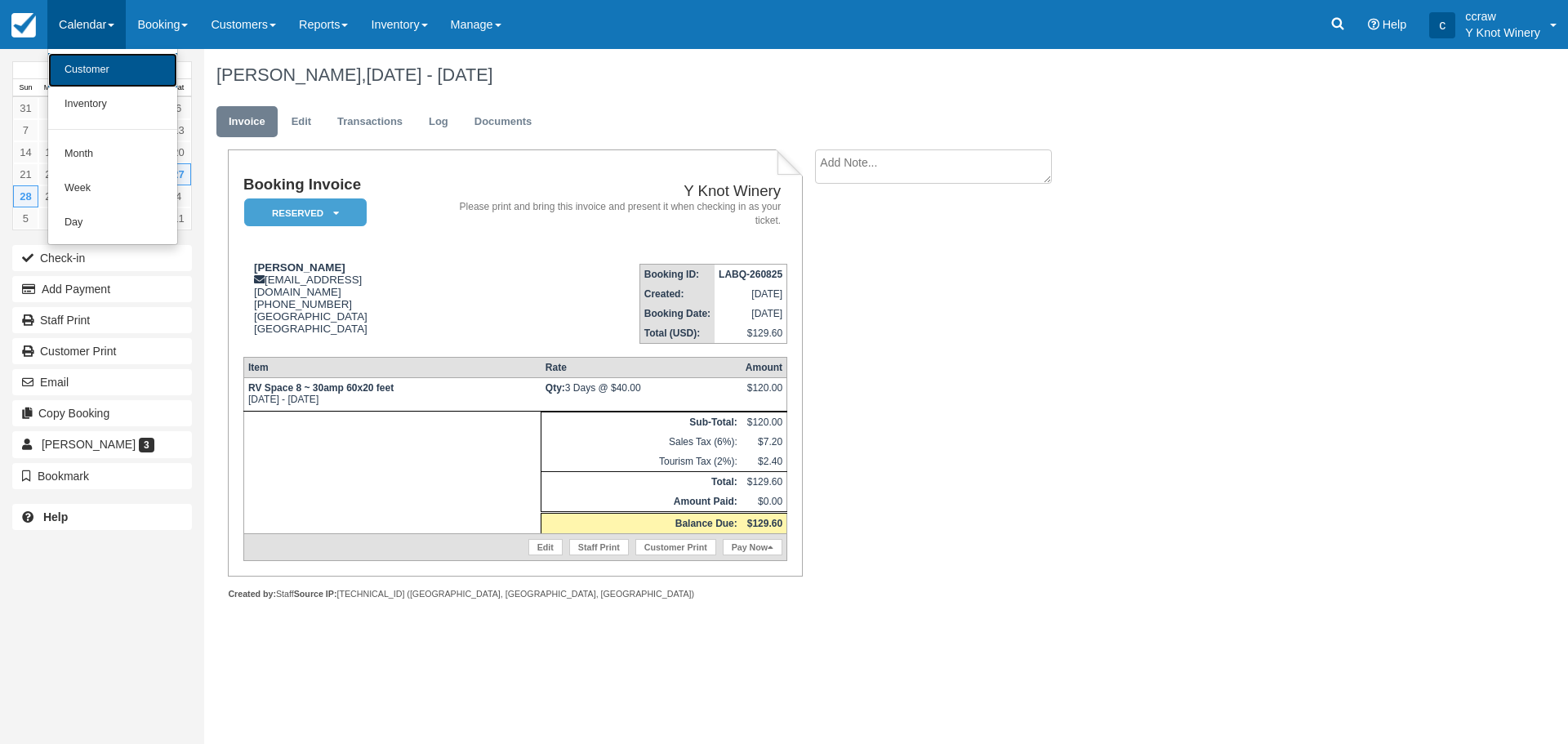
click at [88, 69] on link "Customer" at bounding box center [112, 70] width 129 height 35
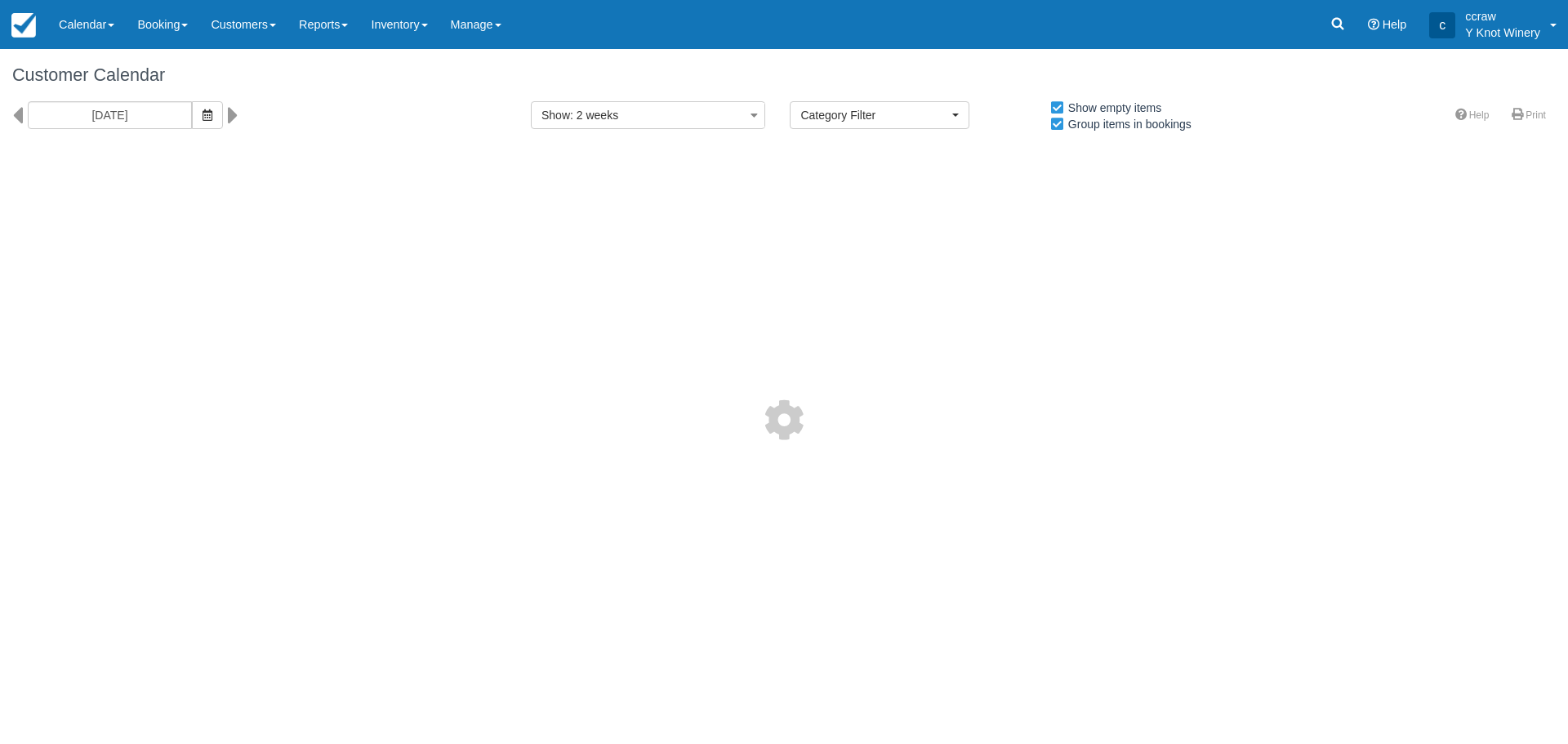
select select
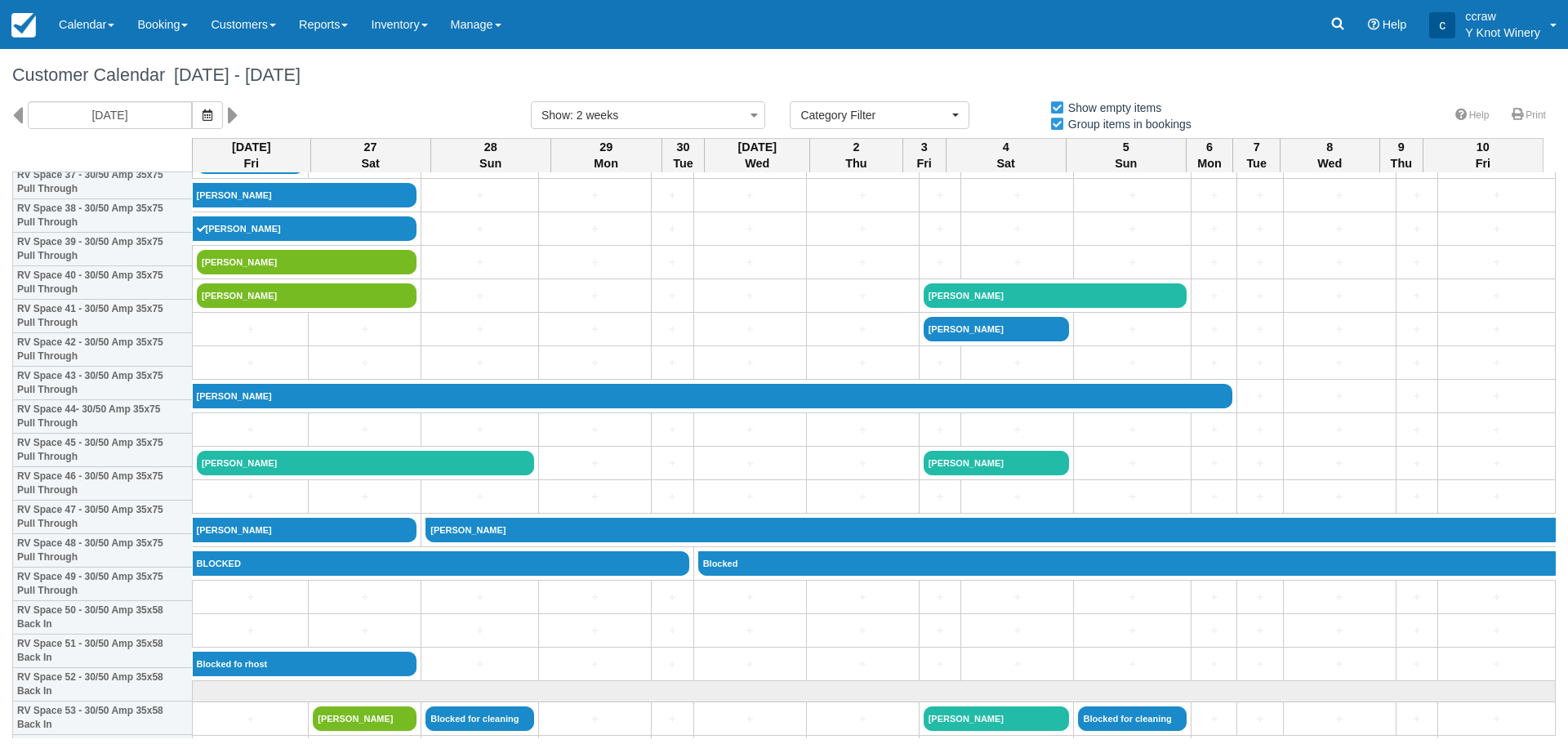
scroll to position [1471, 0]
